Goal: Navigation & Orientation: Find specific page/section

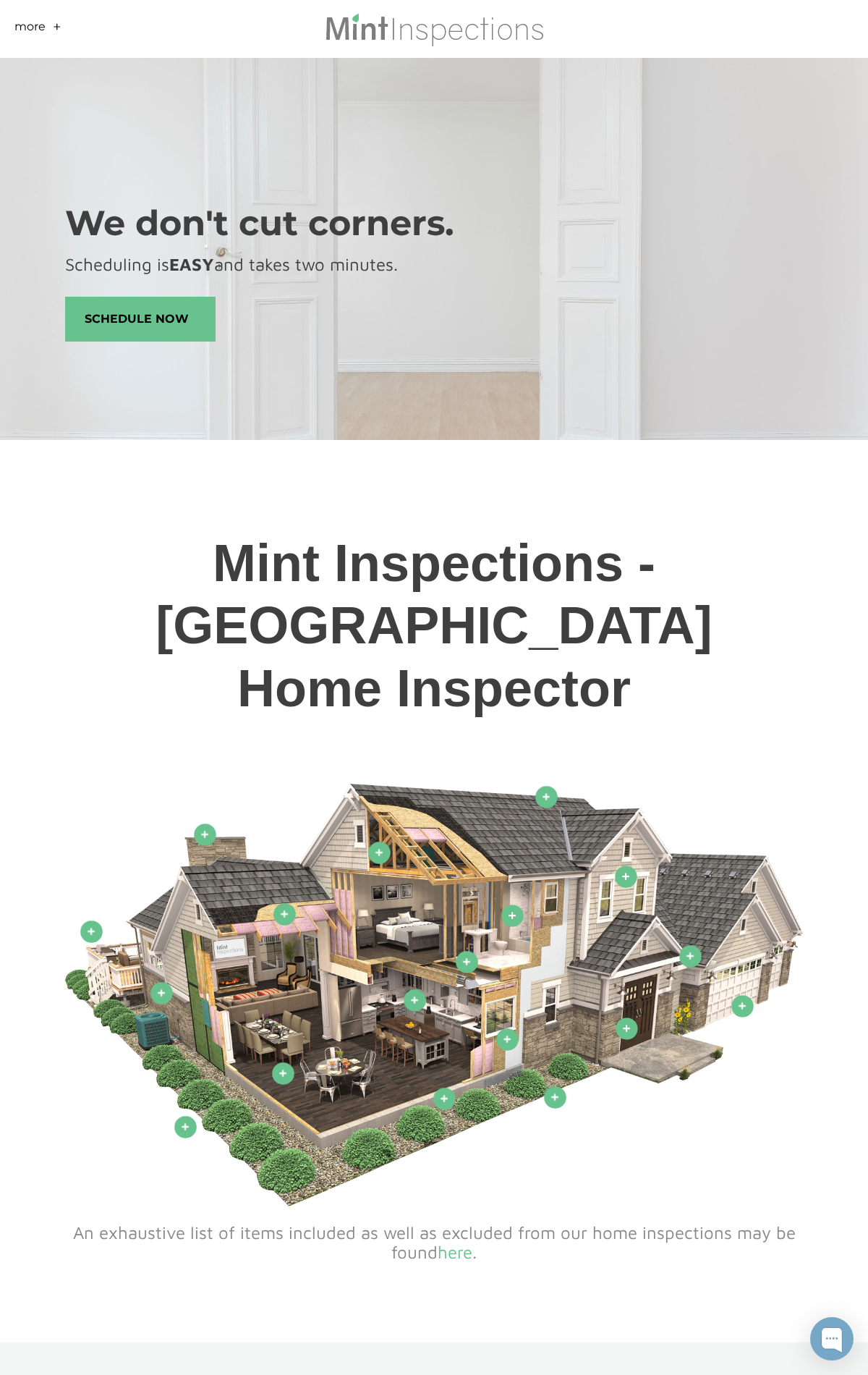
scroll to position [7006, 0]
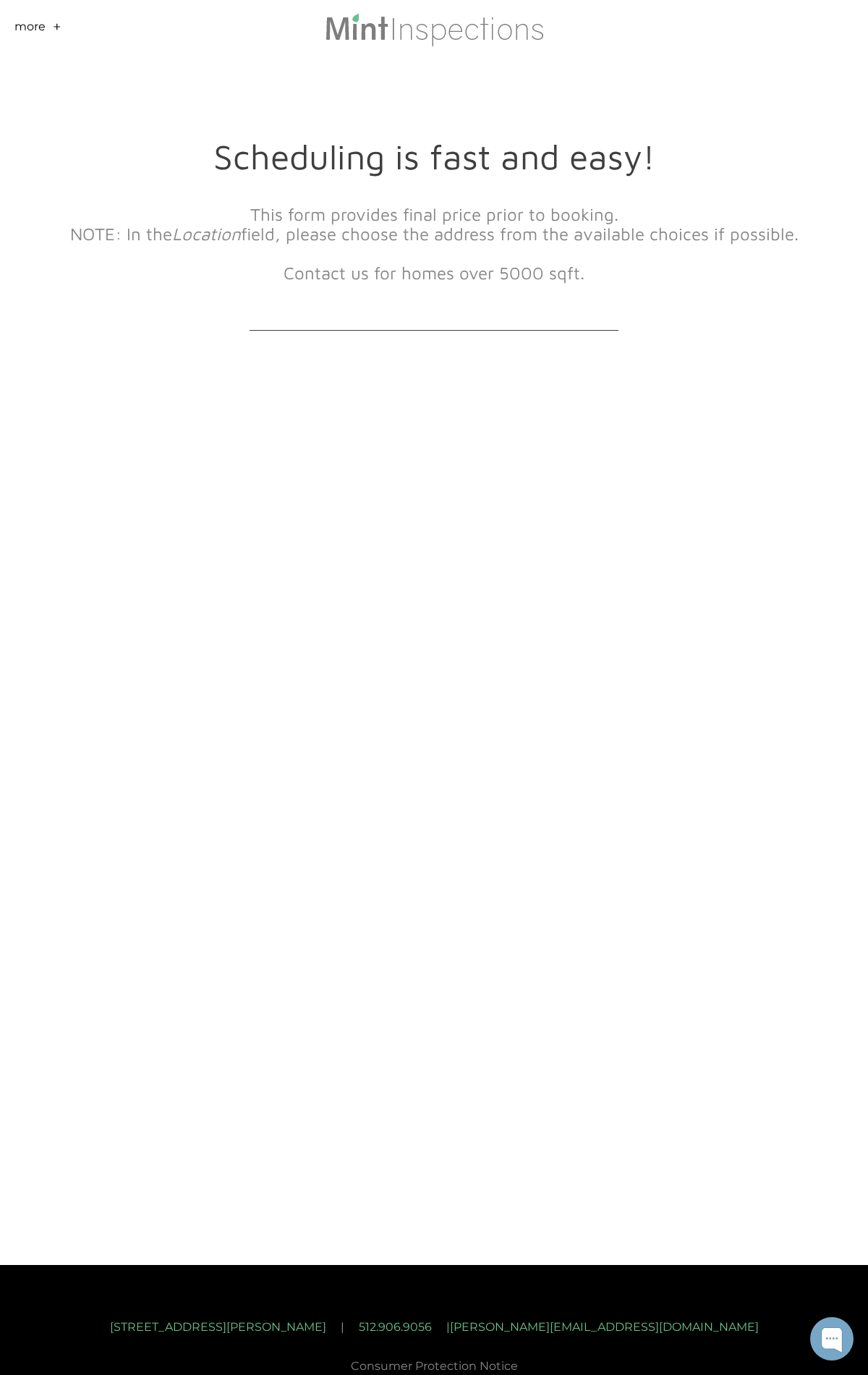
scroll to position [54, 0]
